Goal: Task Accomplishment & Management: Manage account settings

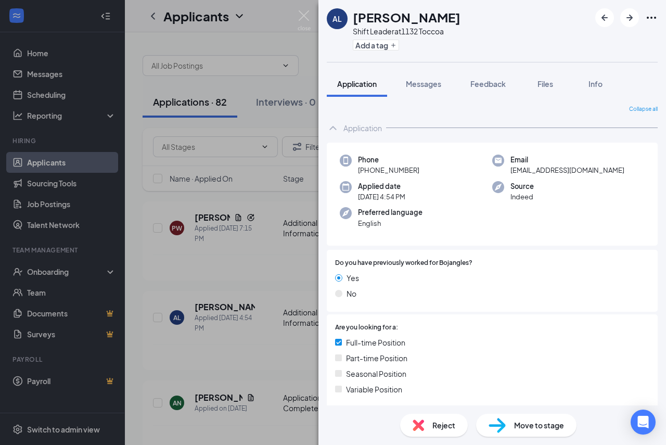
click at [526, 428] on span "Move to stage" at bounding box center [539, 424] width 50 height 11
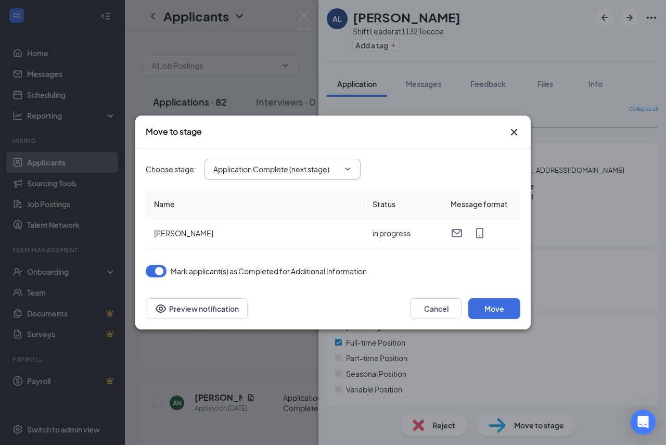
click at [344, 171] on icon "ChevronDown" at bounding box center [347, 169] width 8 height 8
click at [349, 170] on icon "ChevronDown" at bounding box center [347, 169] width 5 height 3
click at [348, 169] on icon "ChevronDown" at bounding box center [347, 169] width 8 height 8
click at [346, 169] on icon "ChevronDown" at bounding box center [347, 169] width 5 height 3
click at [315, 176] on span "Application Complete (next stage)" at bounding box center [282, 169] width 156 height 21
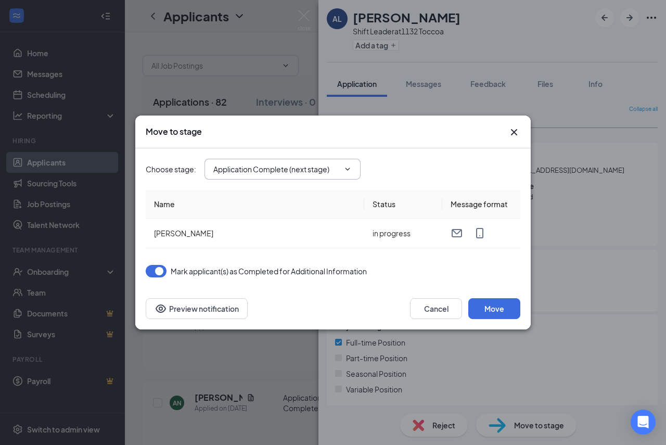
click at [317, 169] on input "Application Complete (next stage)" at bounding box center [276, 168] width 126 height 11
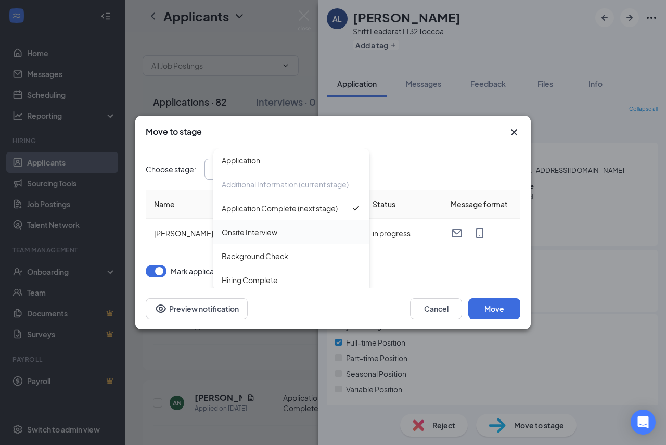
click at [274, 234] on div "Onsite Interview" at bounding box center [250, 231] width 56 height 11
type input "Onsite Interview"
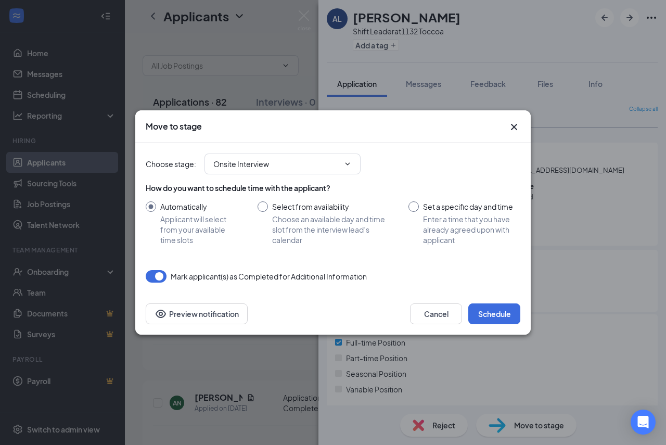
click at [416, 210] on input "Set a specific day and time Enter a time that you have already agreed upon with…" at bounding box center [464, 223] width 112 height 44
radio input "true"
radio input "false"
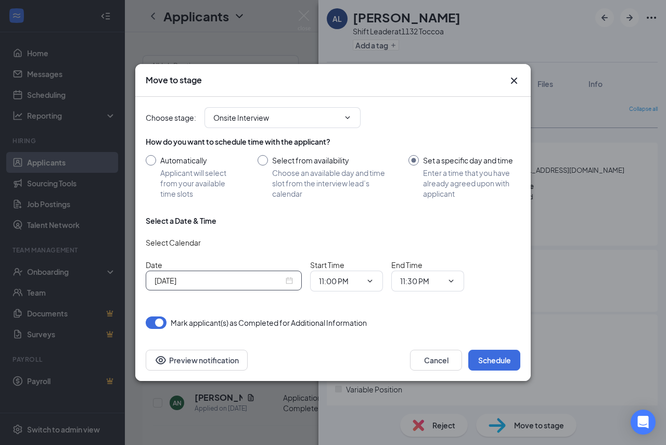
click at [271, 281] on input "[DATE]" at bounding box center [219, 280] width 129 height 11
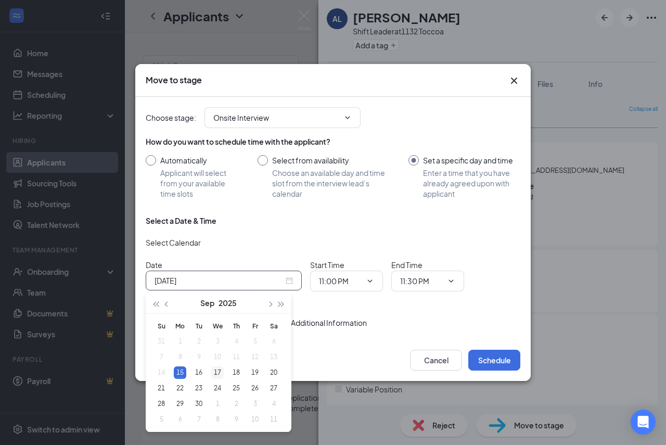
type input "[DATE]"
click at [216, 370] on div "17" at bounding box center [217, 372] width 12 height 12
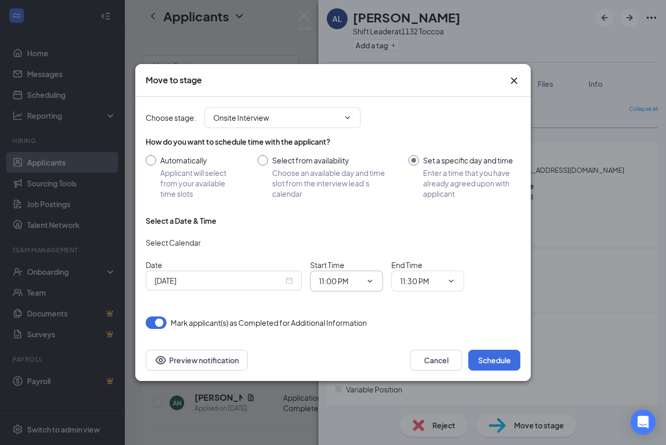
click at [369, 281] on icon "ChevronDown" at bounding box center [370, 281] width 8 height 8
click at [341, 284] on input "11:00 PM" at bounding box center [340, 280] width 43 height 11
click at [353, 216] on div "02:30 PM" at bounding box center [342, 216] width 31 height 11
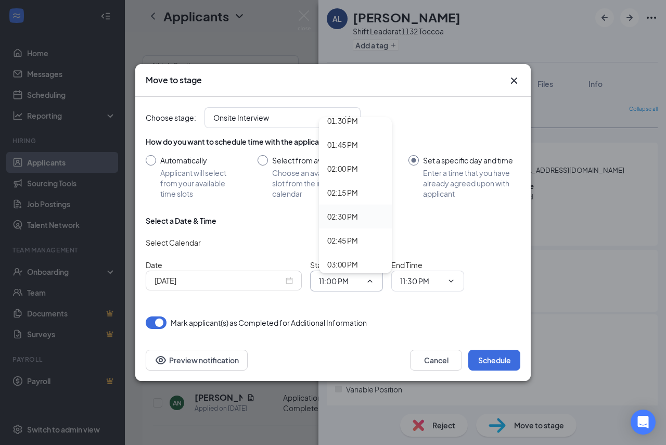
type input "02:30 PM"
click at [455, 280] on icon "ChevronDown" at bounding box center [451, 281] width 8 height 8
click at [453, 275] on span "11:30 PM" at bounding box center [427, 281] width 73 height 21
click at [424, 283] on input "11:30 PM" at bounding box center [421, 280] width 43 height 11
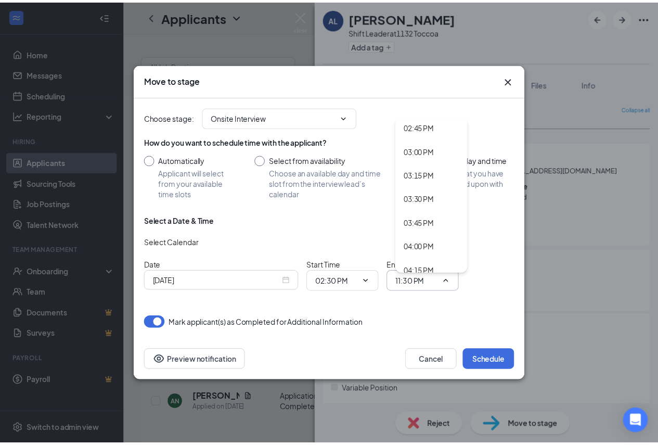
scroll to position [1405, 0]
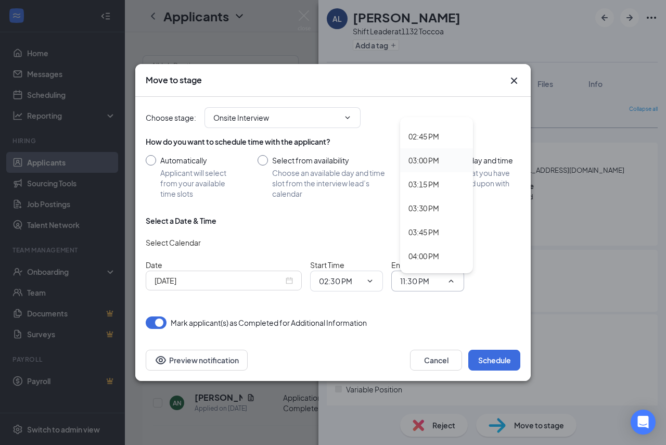
click at [426, 159] on div "03:00 PM" at bounding box center [423, 160] width 31 height 11
type input "03:00 PM"
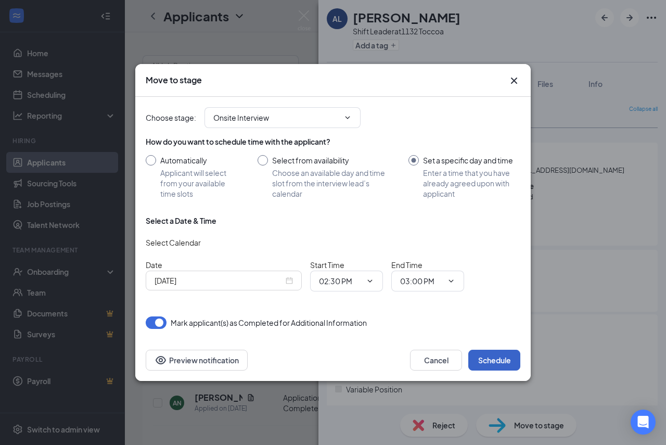
click at [494, 361] on button "Schedule" at bounding box center [494, 360] width 52 height 21
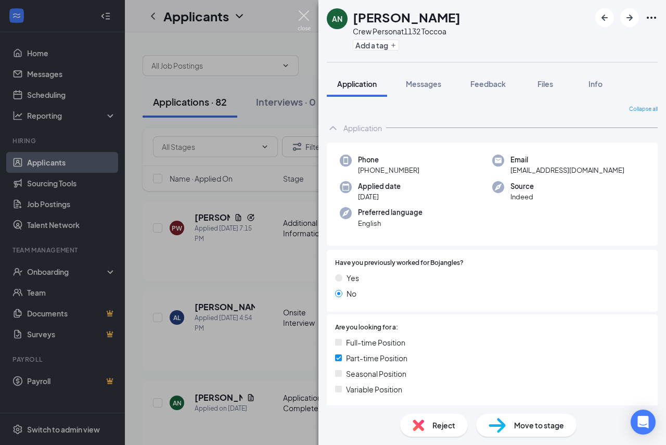
click at [299, 15] on img at bounding box center [304, 20] width 13 height 20
